Goal: Use online tool/utility: Utilize a website feature to perform a specific function

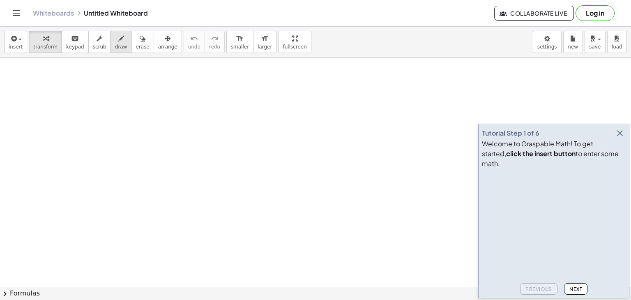
click at [113, 51] on button "draw" at bounding box center [120, 42] width 21 height 22
drag, startPoint x: 134, startPoint y: 182, endPoint x: 173, endPoint y: 113, distance: 79.3
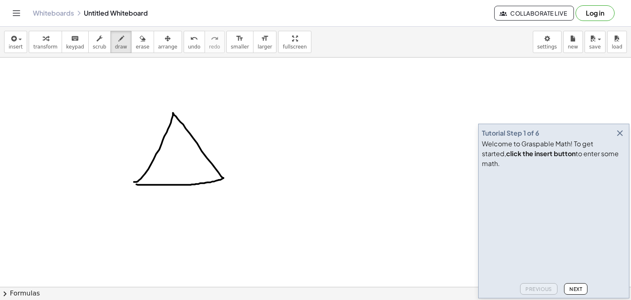
drag, startPoint x: 173, startPoint y: 113, endPoint x: 136, endPoint y: 184, distance: 80.3
drag, startPoint x: 165, startPoint y: 106, endPoint x: 177, endPoint y: 106, distance: 11.5
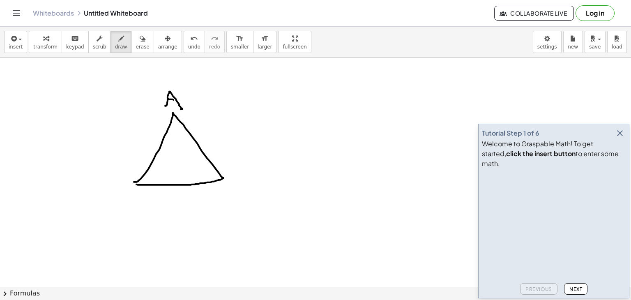
drag, startPoint x: 170, startPoint y: 99, endPoint x: 166, endPoint y: 98, distance: 4.2
drag, startPoint x: 115, startPoint y: 183, endPoint x: 124, endPoint y: 193, distance: 12.8
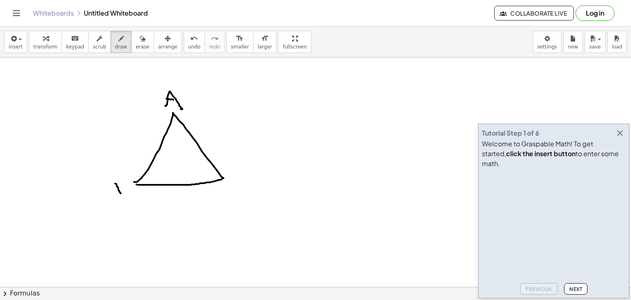
drag, startPoint x: 128, startPoint y: 186, endPoint x: 121, endPoint y: 191, distance: 8.5
drag, startPoint x: 119, startPoint y: 191, endPoint x: 123, endPoint y: 193, distance: 4.6
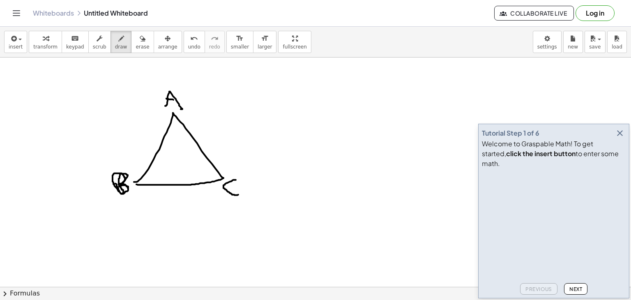
drag, startPoint x: 235, startPoint y: 179, endPoint x: 231, endPoint y: 189, distance: 10.5
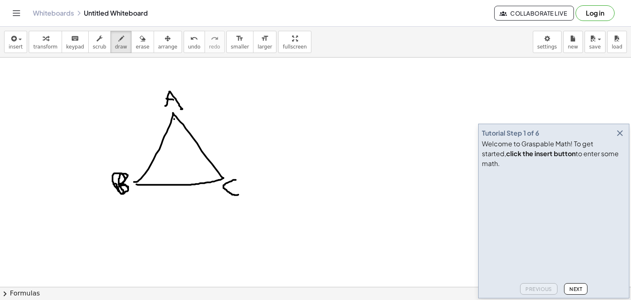
drag, startPoint x: 176, startPoint y: 129, endPoint x: 177, endPoint y: 134, distance: 4.7
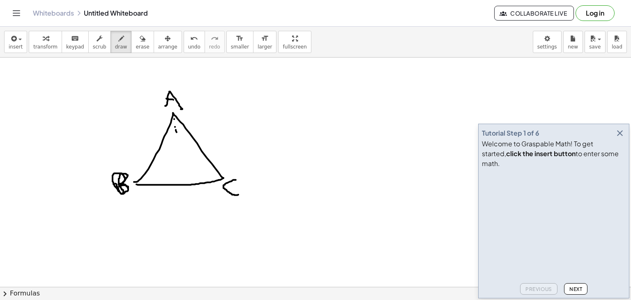
drag, startPoint x: 177, startPoint y: 136, endPoint x: 177, endPoint y: 141, distance: 5.8
drag, startPoint x: 177, startPoint y: 141, endPoint x: 178, endPoint y: 147, distance: 5.9
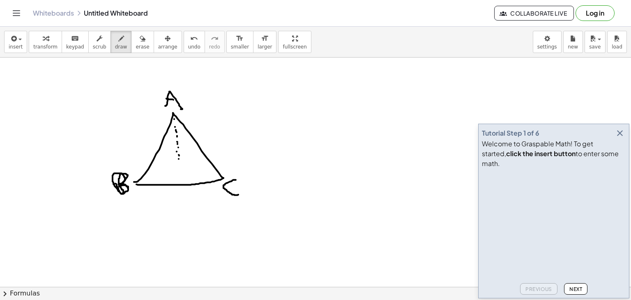
drag, startPoint x: 179, startPoint y: 159, endPoint x: 178, endPoint y: 168, distance: 9.1
drag, startPoint x: 178, startPoint y: 174, endPoint x: 179, endPoint y: 178, distance: 4.7
